Goal: Browse casually

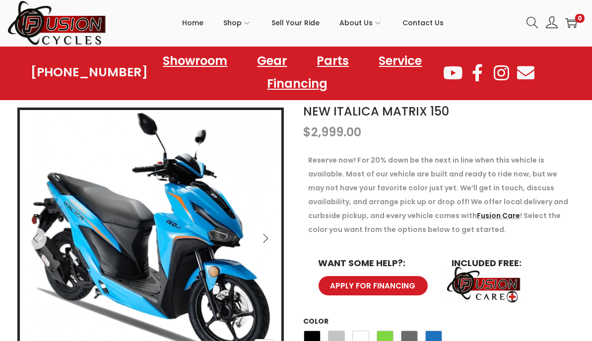
scroll to position [198, 0]
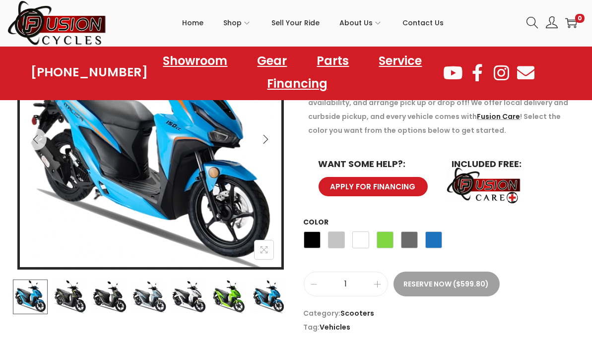
click at [85, 297] on img at bounding box center [70, 297] width 35 height 35
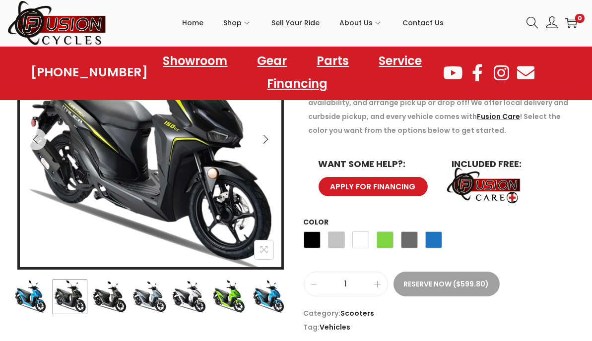
scroll to position [149, 0]
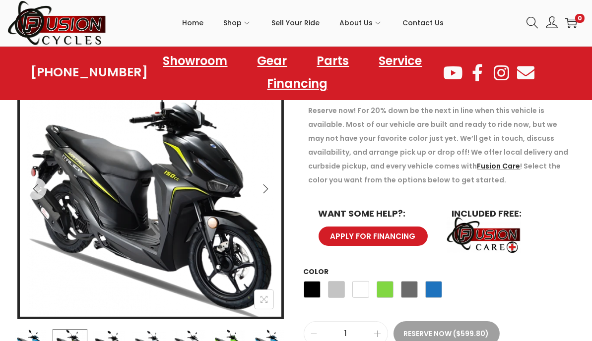
click at [264, 185] on icon "Next" at bounding box center [266, 189] width 10 height 10
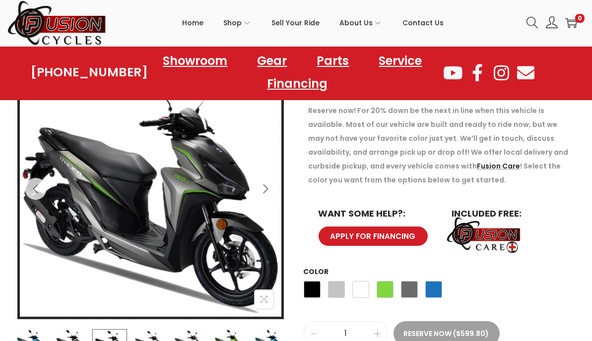
click at [264, 186] on icon "Next" at bounding box center [265, 188] width 5 height 9
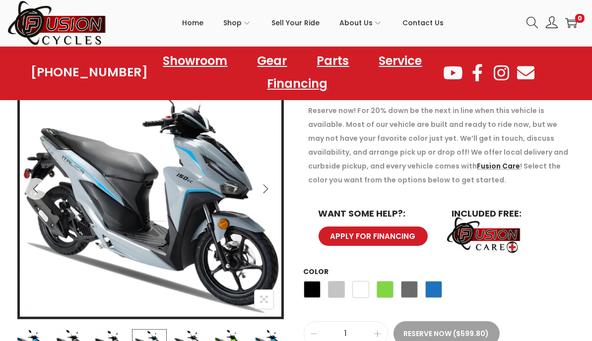
click at [263, 188] on icon "Next" at bounding box center [266, 189] width 10 height 10
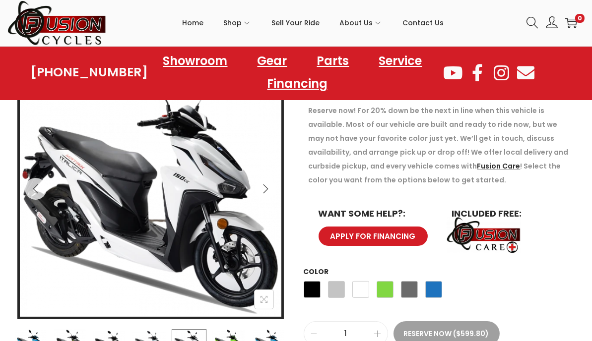
click at [263, 188] on icon "Next" at bounding box center [266, 189] width 10 height 10
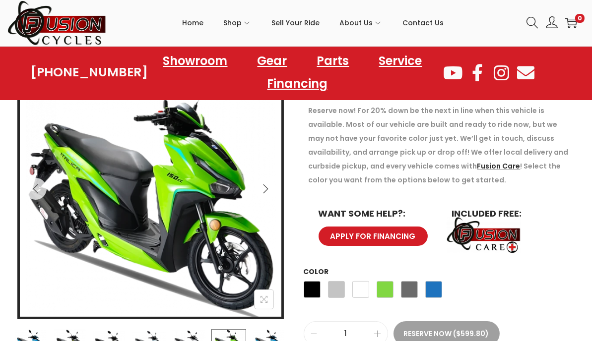
click at [263, 188] on icon "Next" at bounding box center [266, 189] width 10 height 10
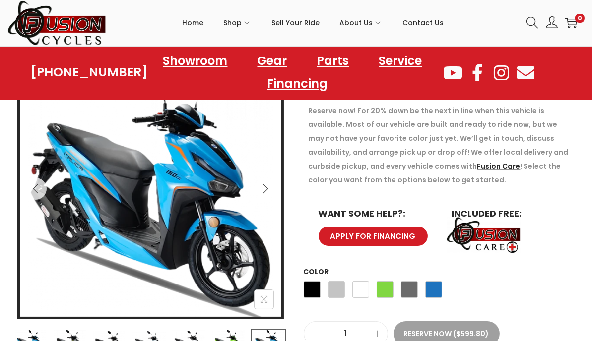
click at [263, 188] on icon "Next" at bounding box center [266, 189] width 10 height 10
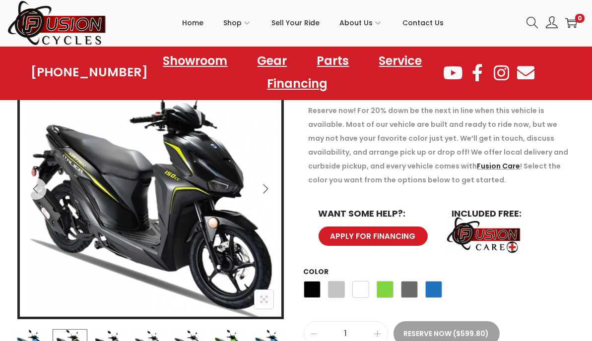
click at [263, 189] on icon "Next" at bounding box center [266, 189] width 10 height 10
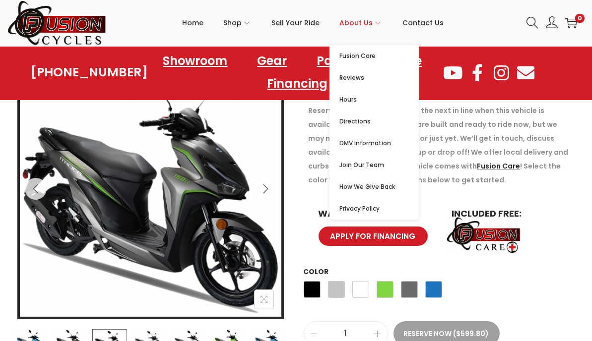
drag, startPoint x: 494, startPoint y: 15, endPoint x: 376, endPoint y: 1, distance: 119.4
click at [492, 15] on ul "Home Shop ATVs Dirt Bikes Motorcycles Scooters Trikes Gear Parts ATVs Dirt Bike…" at bounding box center [313, 22] width 412 height 45
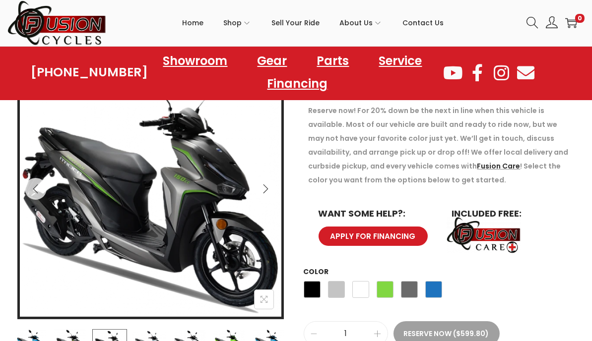
scroll to position [198, 0]
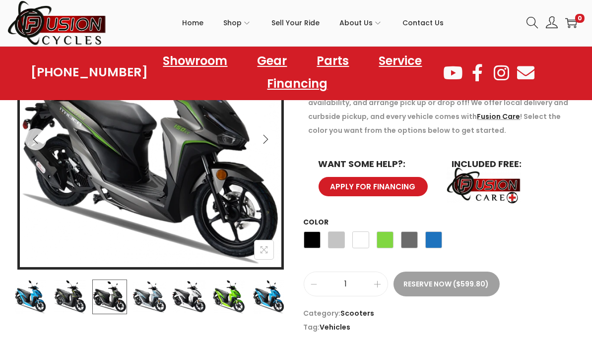
click at [263, 147] on button "Next" at bounding box center [266, 140] width 22 height 22
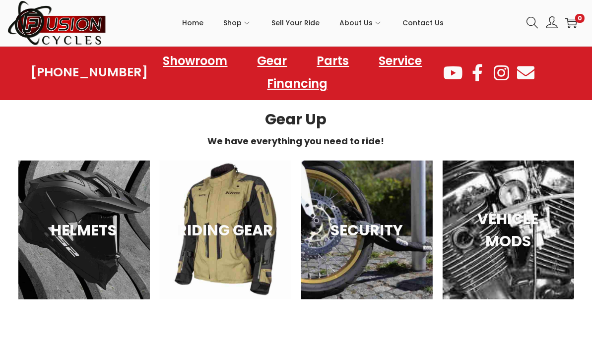
scroll to position [794, 0]
